Goal: Information Seeking & Learning: Compare options

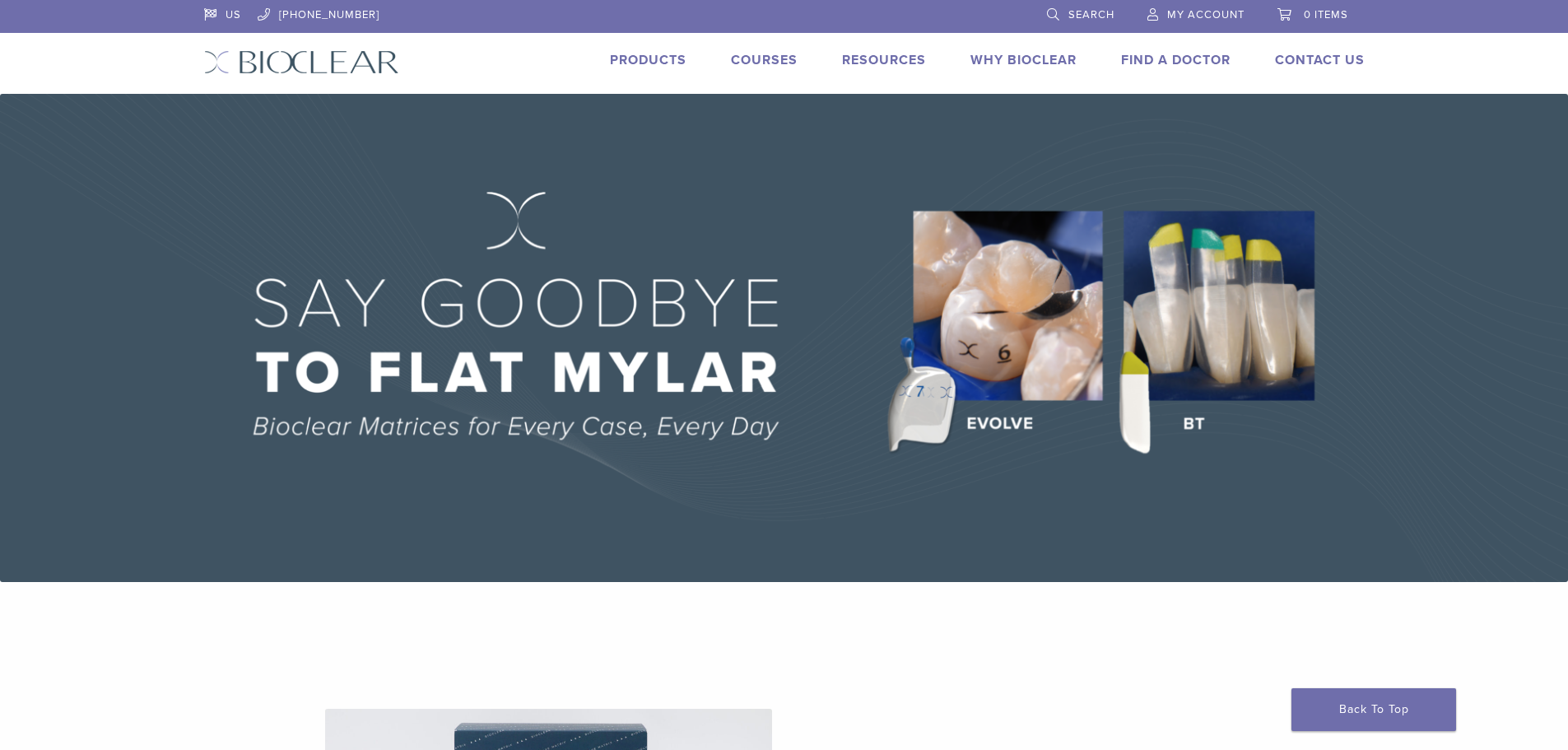
click at [658, 62] on link "Products" at bounding box center [648, 60] width 77 height 17
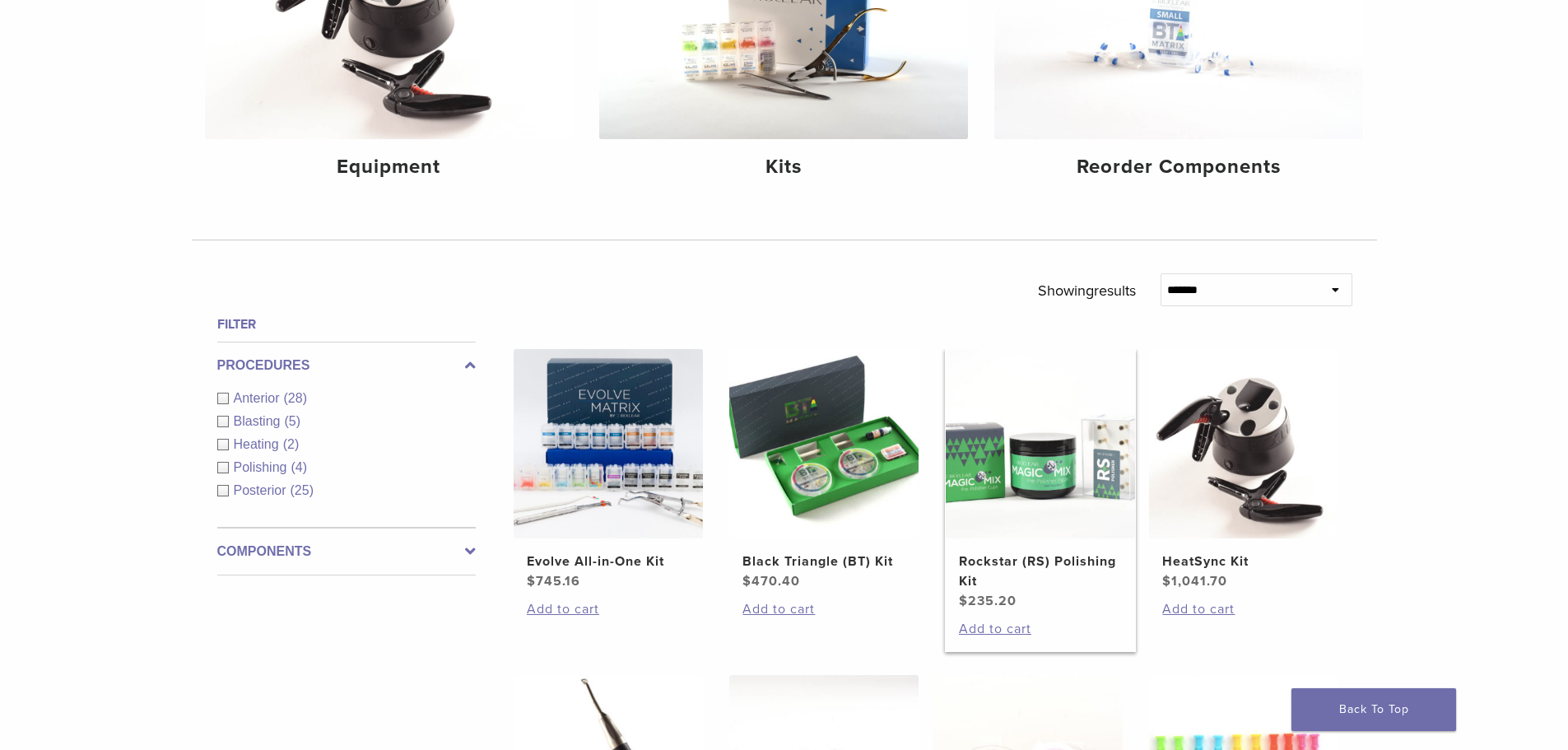
scroll to position [412, 0]
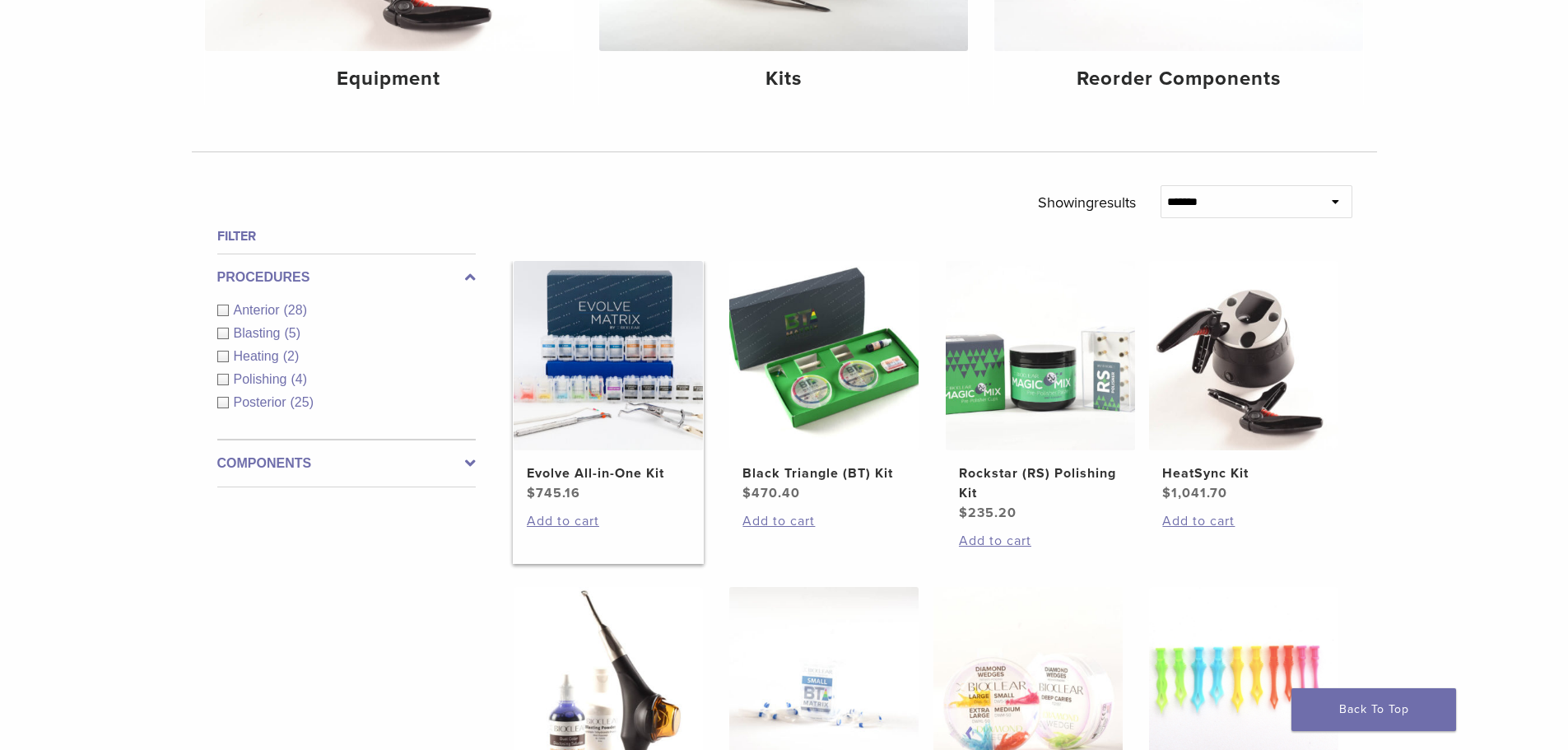
click at [575, 464] on h2 "Evolve All-in-One Kit" at bounding box center [608, 474] width 163 height 19
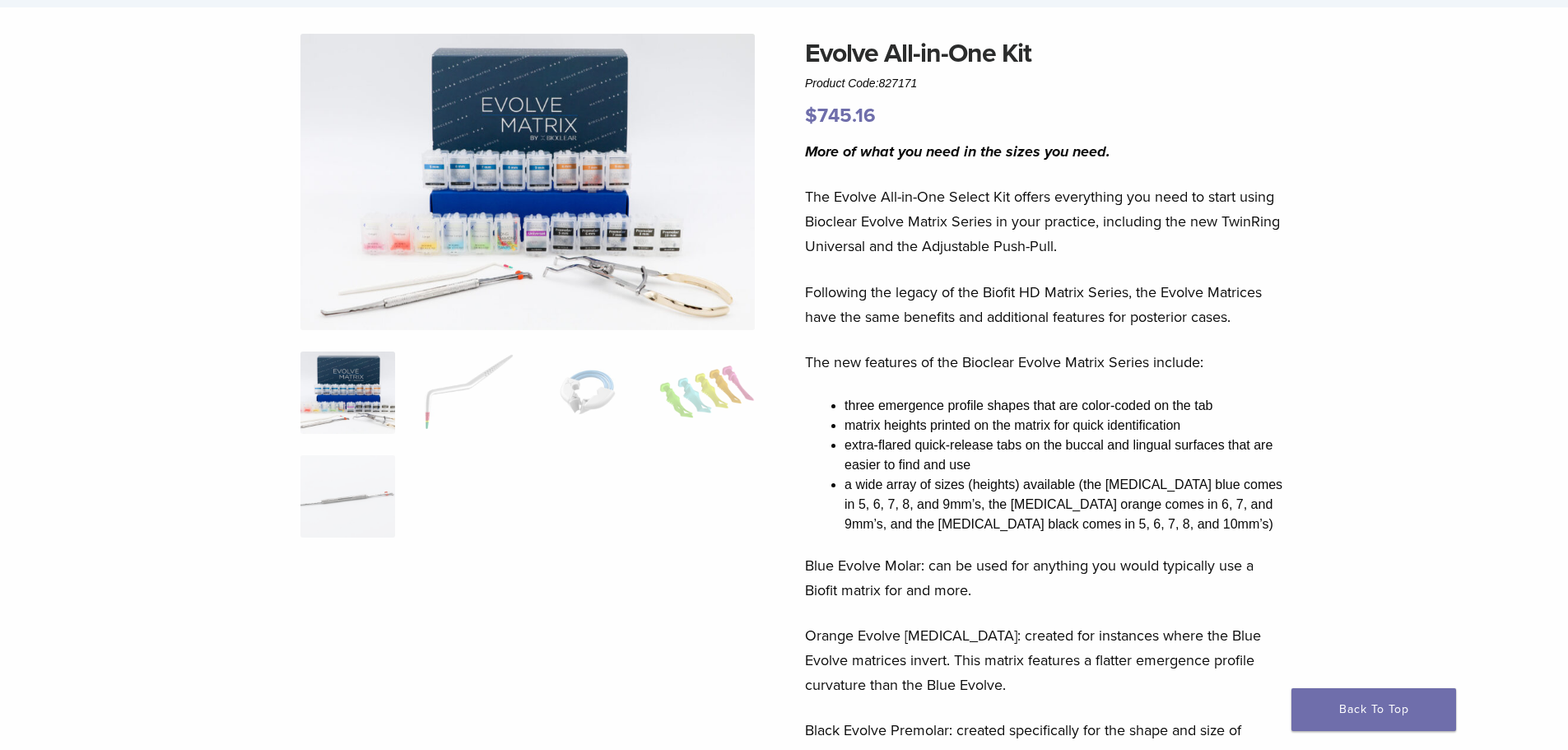
scroll to position [83, 0]
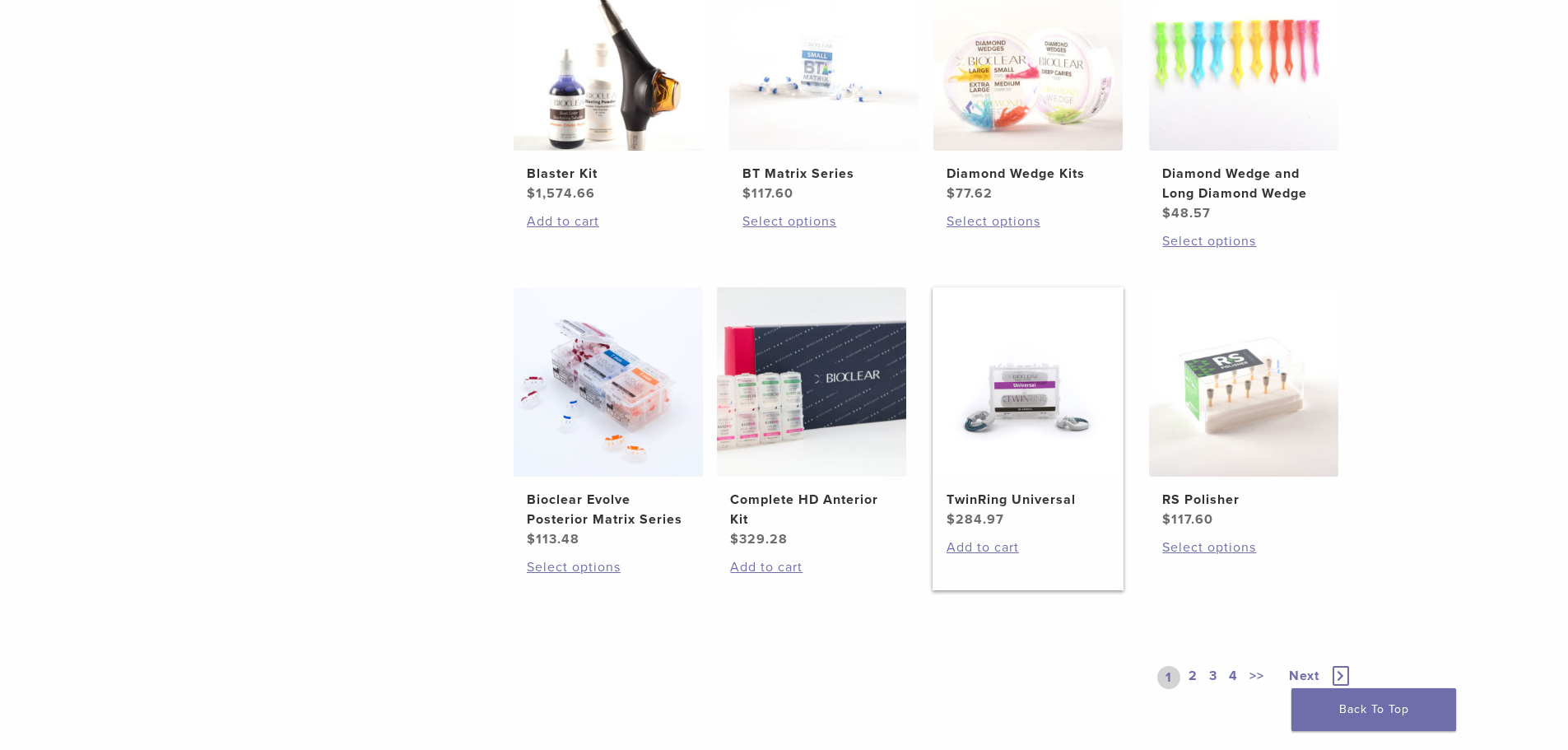
scroll to position [1070, 0]
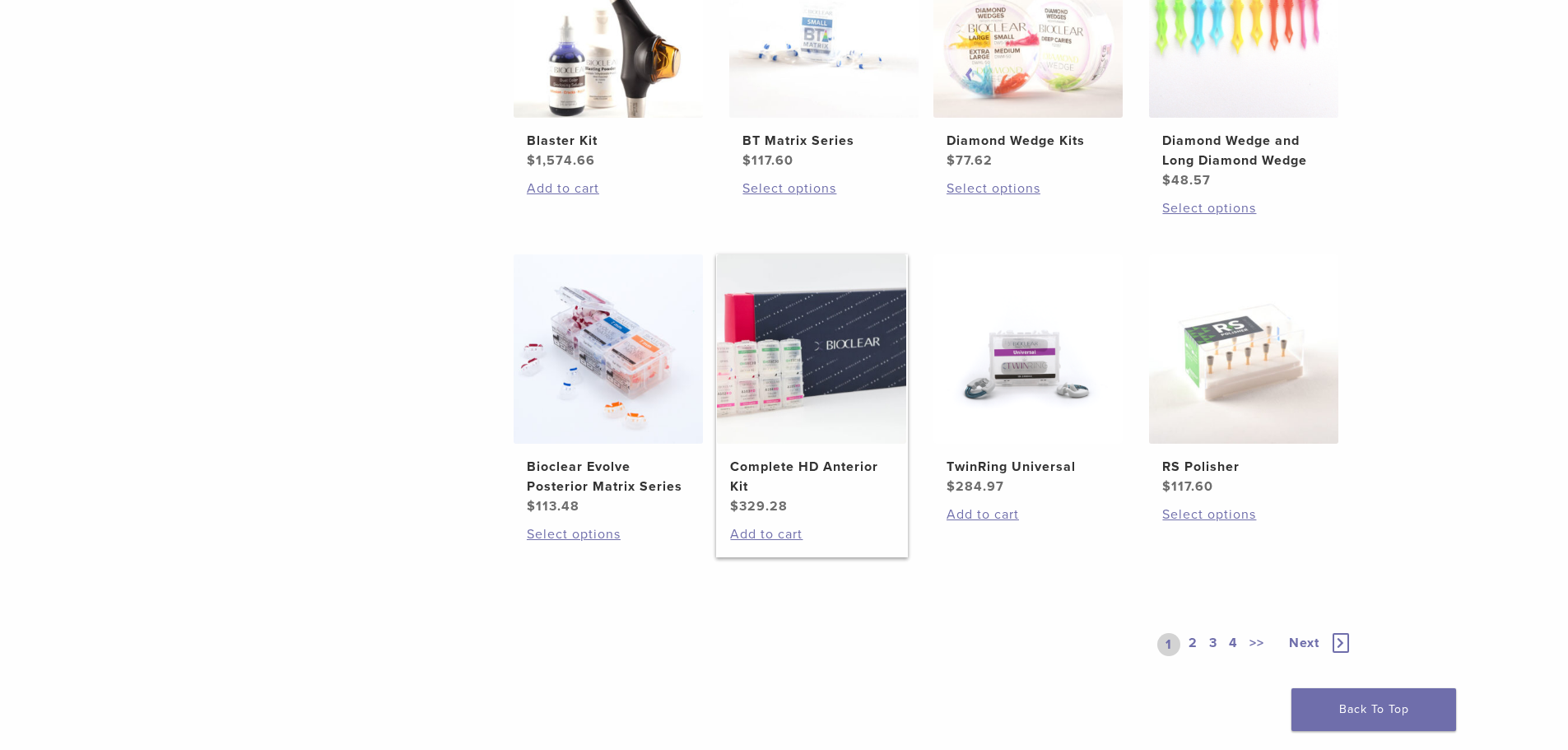
click at [854, 459] on h2 "Complete HD Anterior Kit" at bounding box center [811, 476] width 163 height 40
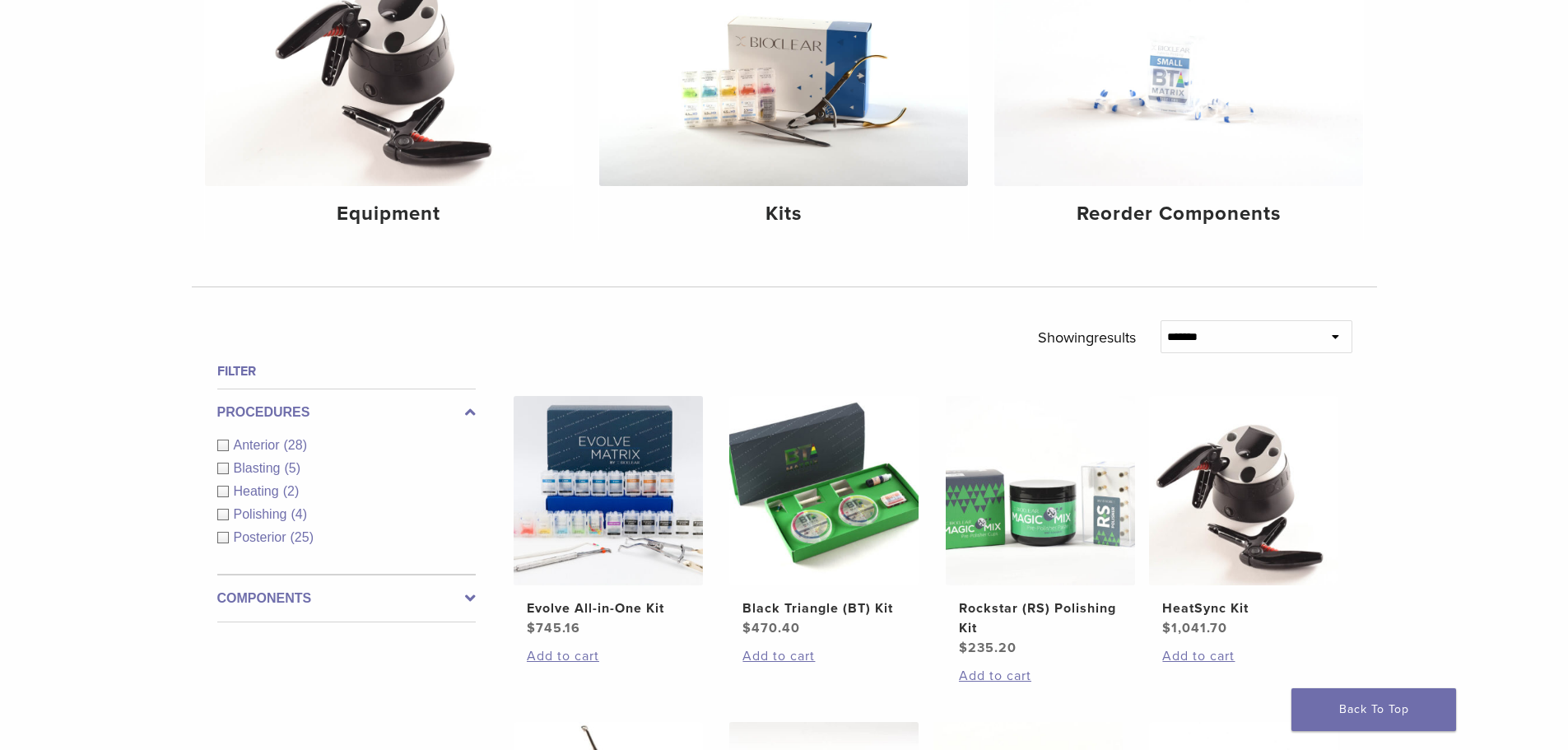
scroll to position [247, 0]
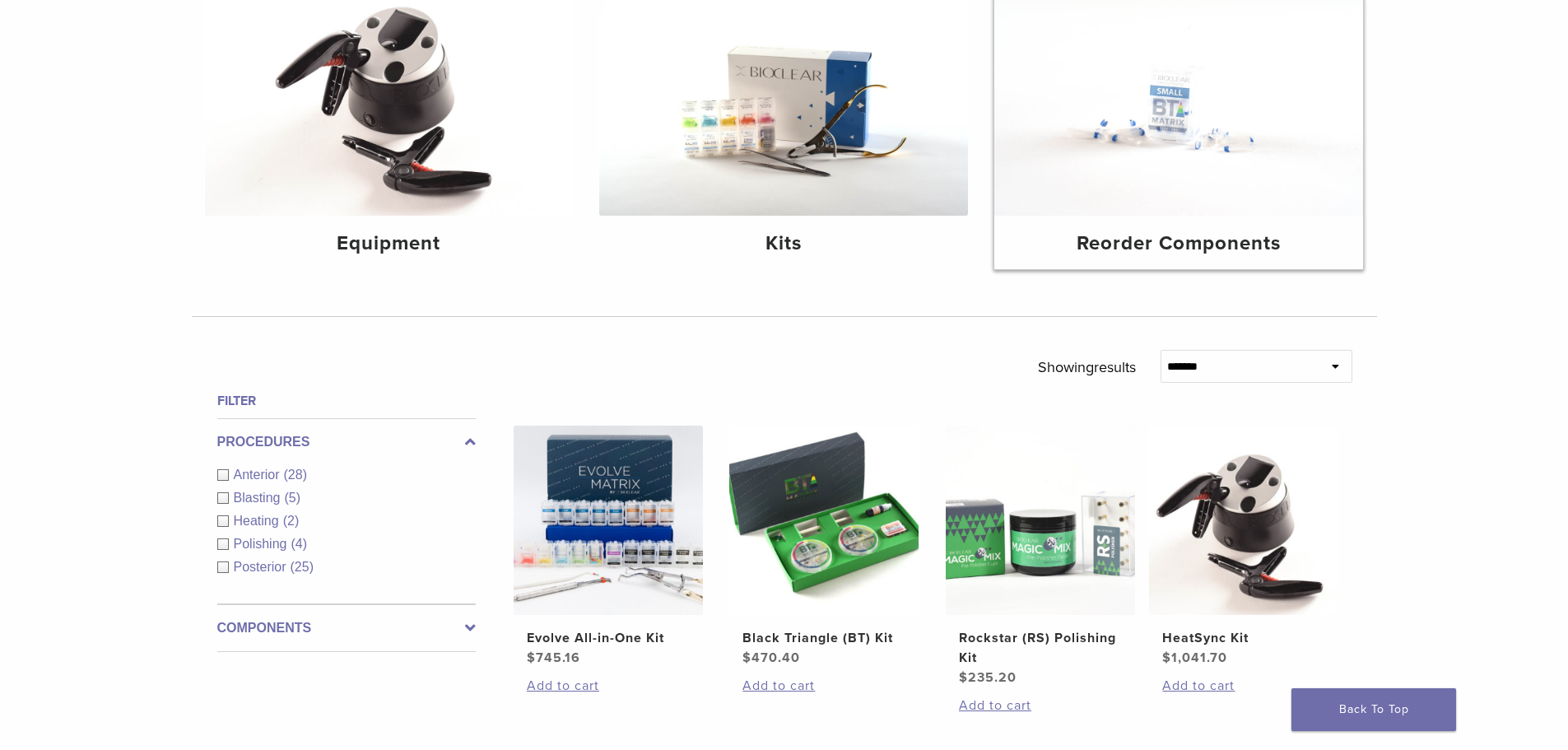
click at [1220, 239] on h4 "Reorder Components" at bounding box center [1178, 244] width 342 height 30
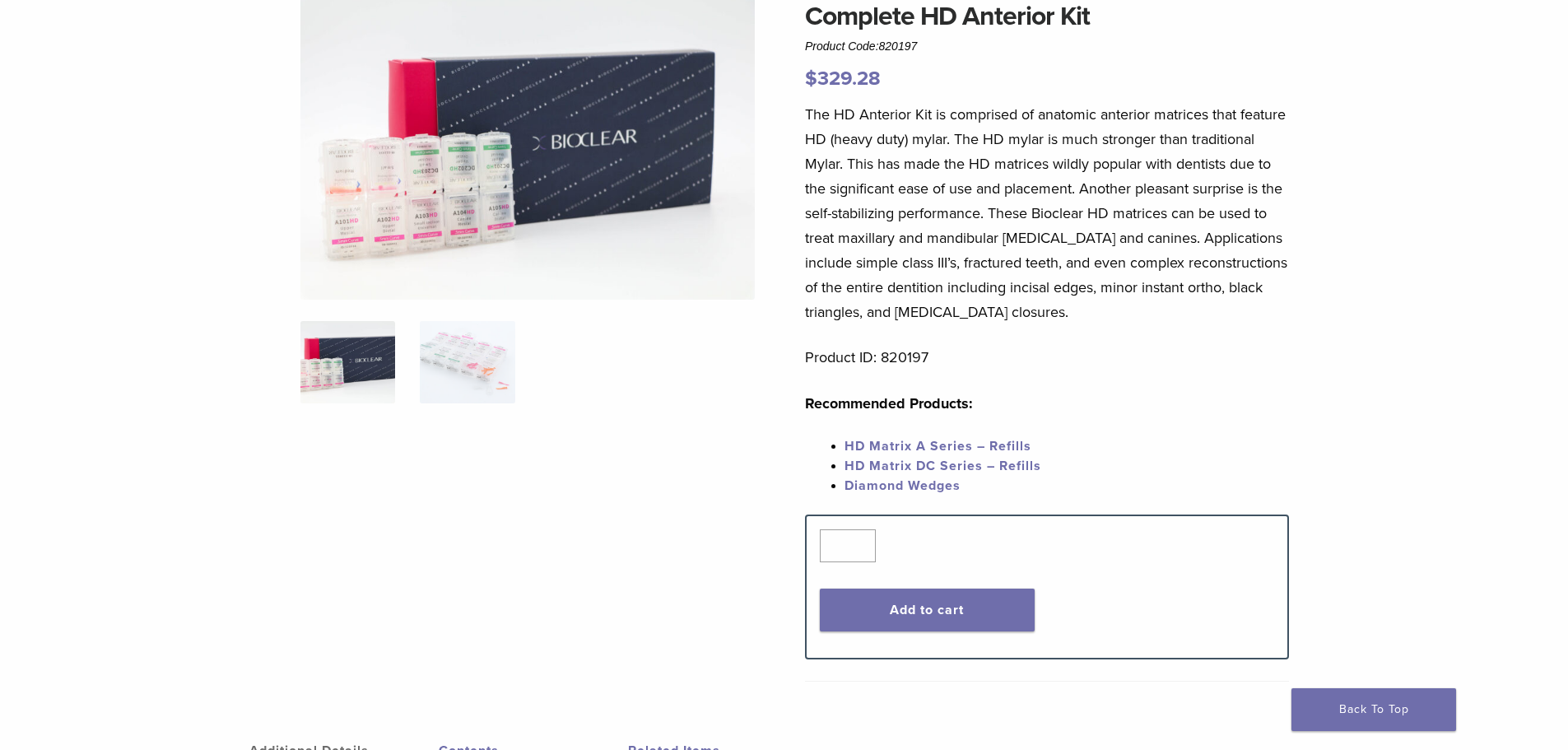
scroll to position [165, 0]
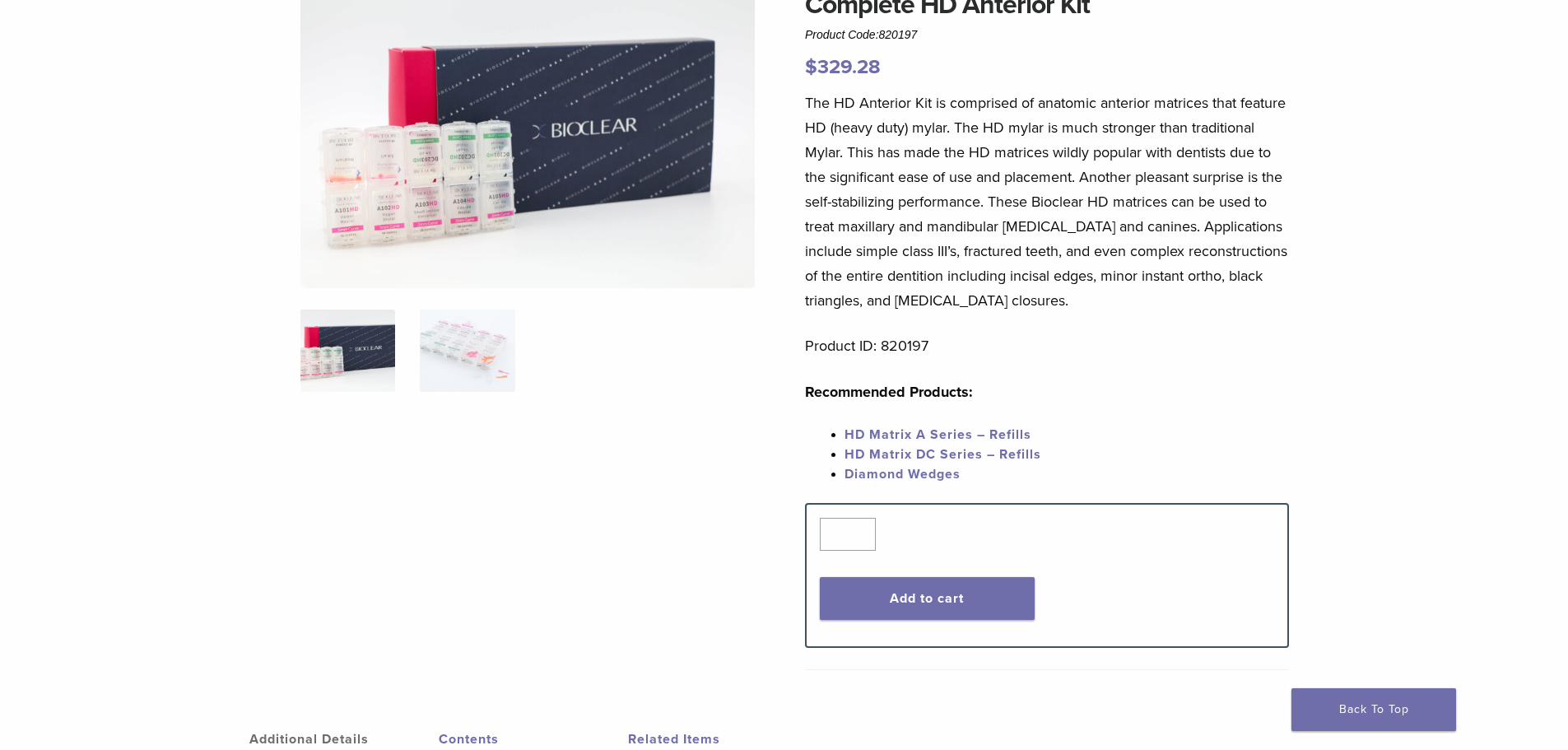
click at [475, 186] on img at bounding box center [527, 136] width 454 height 303
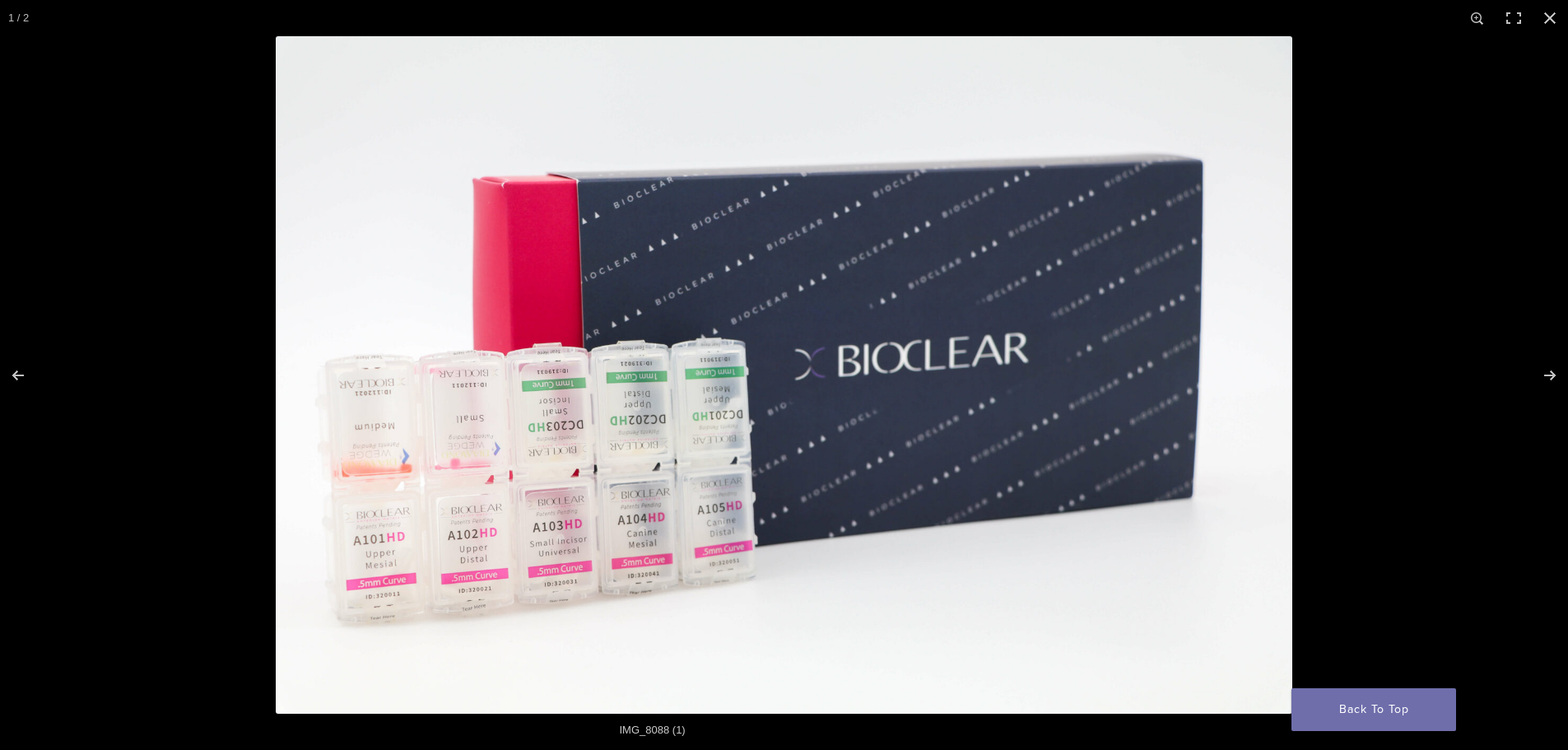
click at [632, 399] on img at bounding box center [783, 375] width 1016 height 678
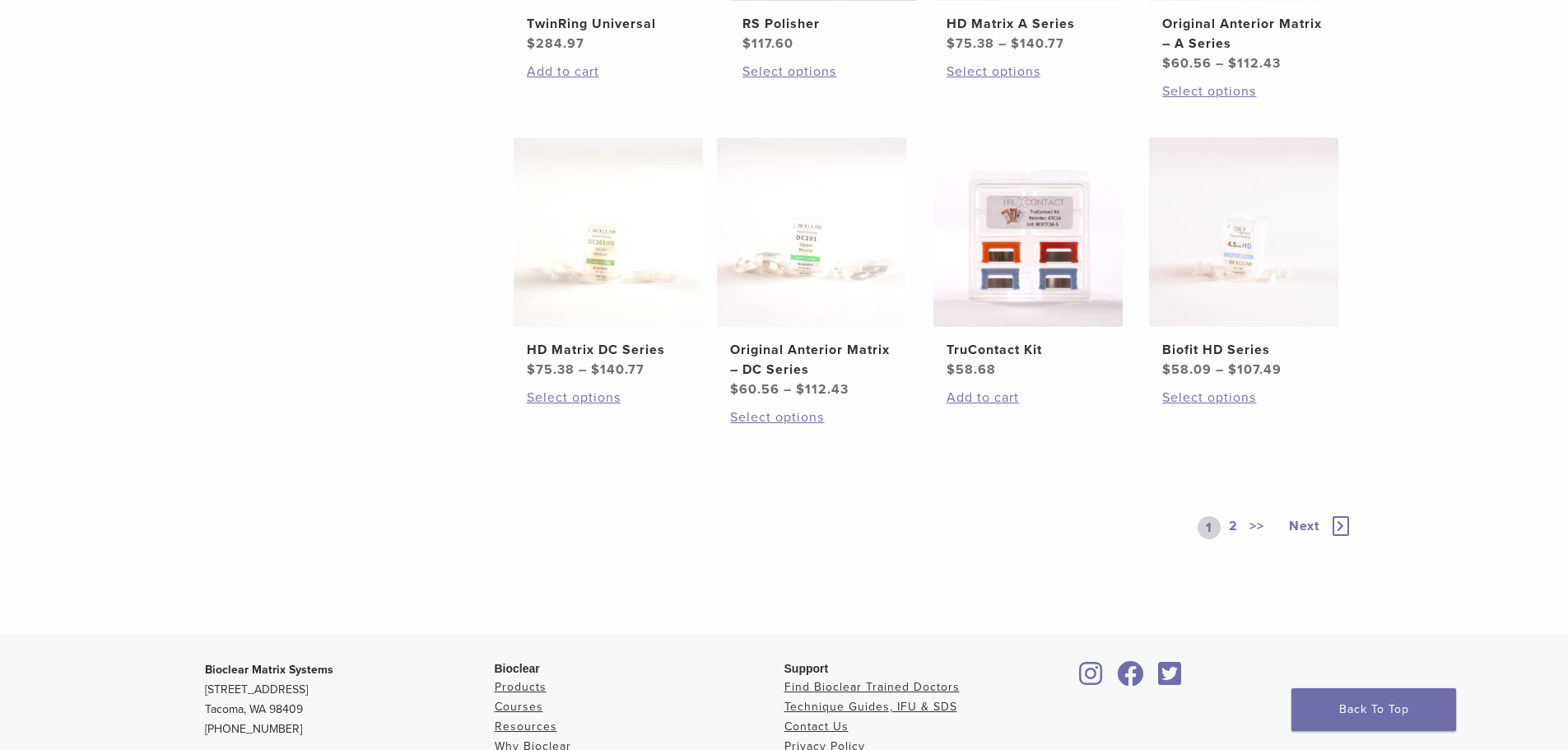
scroll to position [906, 0]
